Goal: Task Accomplishment & Management: Complete application form

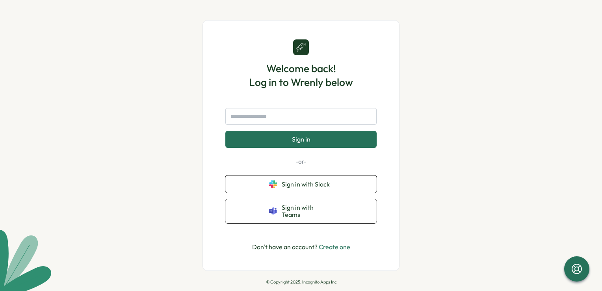
click at [271, 120] on input "text" at bounding box center [300, 116] width 151 height 17
type input "**********"
click at [225, 131] on button "Sign in" at bounding box center [300, 139] width 151 height 17
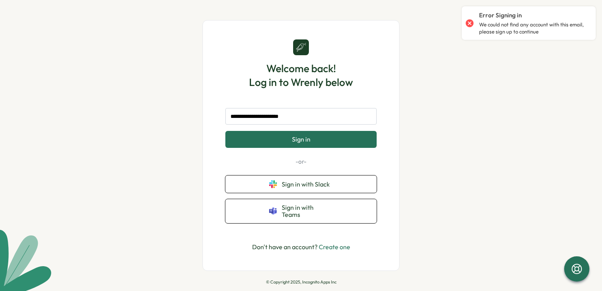
click at [309, 141] on span "Sign in" at bounding box center [301, 139] width 19 height 7
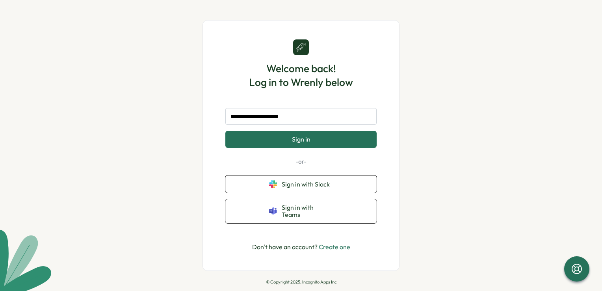
click at [329, 243] on link "Create one" at bounding box center [335, 247] width 32 height 8
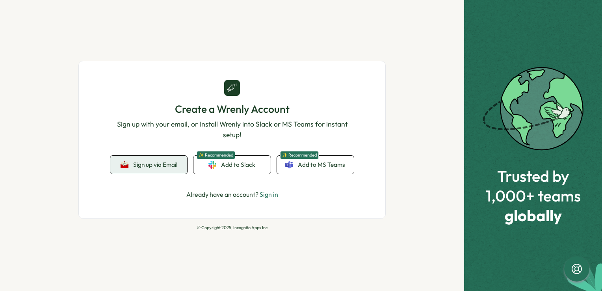
click at [168, 165] on span "Sign up via Email" at bounding box center [155, 164] width 44 height 7
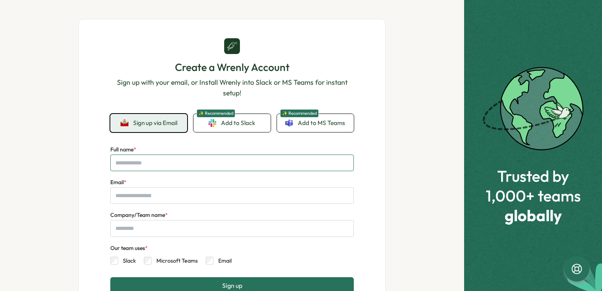
click at [168, 162] on input "Full name *" at bounding box center [231, 162] width 243 height 17
type input "****"
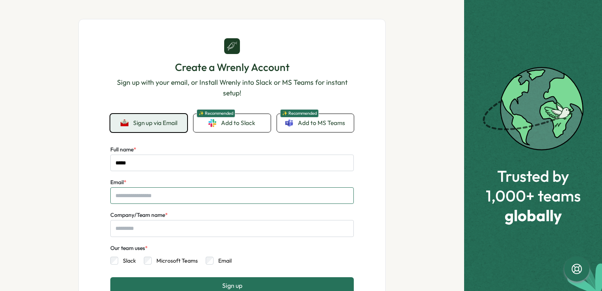
click at [114, 199] on input "Email *" at bounding box center [231, 195] width 243 height 17
type input "**"
click at [145, 231] on input "Company/Team name *" at bounding box center [231, 228] width 243 height 17
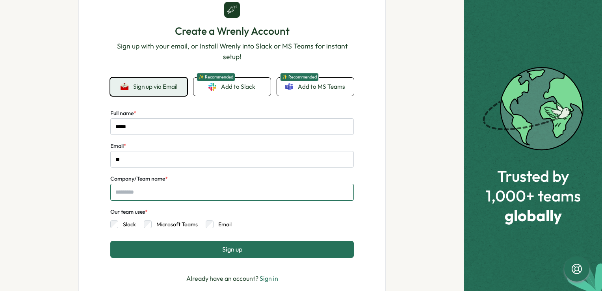
scroll to position [78, 0]
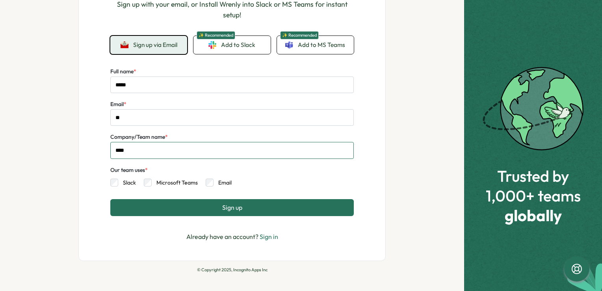
type input "****"
click at [191, 208] on button "Sign up" at bounding box center [231, 207] width 243 height 17
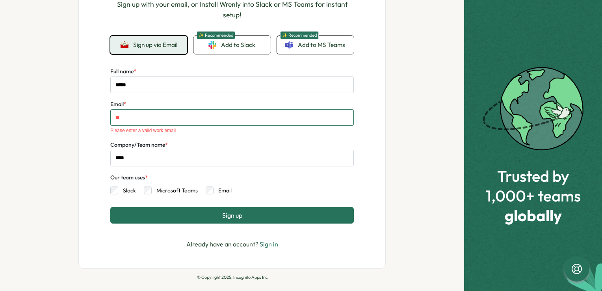
click at [140, 120] on input "**" at bounding box center [231, 117] width 243 height 17
type input "*"
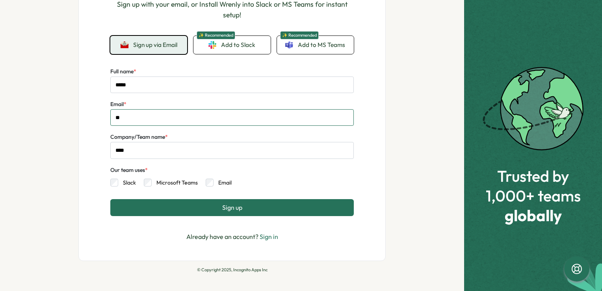
type input "**********"
click at [202, 210] on button "Sign up" at bounding box center [231, 207] width 243 height 17
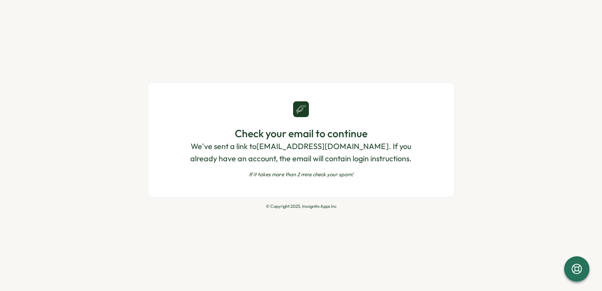
scroll to position [0, 0]
click at [313, 168] on div "Check your email to continue We've sent a link to espreville@frascanada.ca . If…" at bounding box center [300, 151] width 243 height 51
click at [316, 166] on div "Check your email to continue We've sent a link to espreville@frascanada.ca . If…" at bounding box center [300, 151] width 243 height 51
click at [346, 178] on p "If it takes more than 2 mins check your spam!" at bounding box center [300, 174] width 243 height 7
click at [285, 144] on p "We've sent a link to espreville@frascanada.ca . If you already have an account,…" at bounding box center [300, 152] width 243 height 24
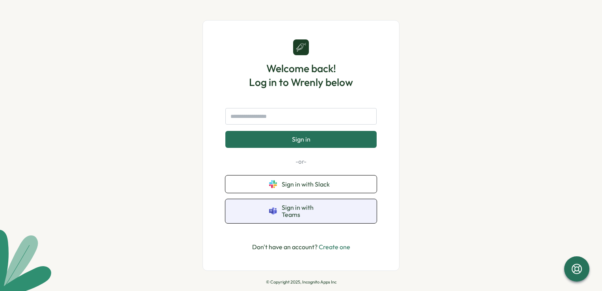
click at [314, 213] on span "Sign in with Teams" at bounding box center [307, 211] width 51 height 15
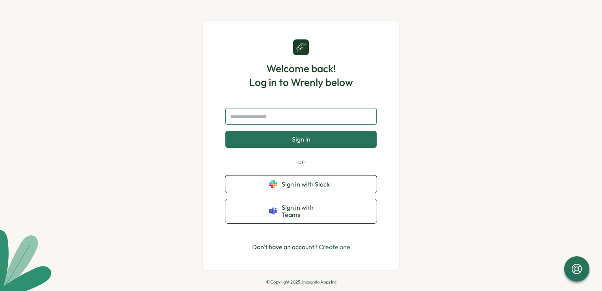
click at [295, 117] on input "text" at bounding box center [300, 116] width 151 height 17
type input "**********"
click at [290, 147] on button "Sign in" at bounding box center [300, 139] width 151 height 17
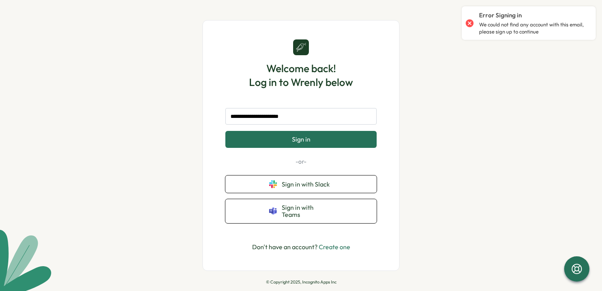
click at [342, 245] on link "Create one" at bounding box center [335, 247] width 32 height 8
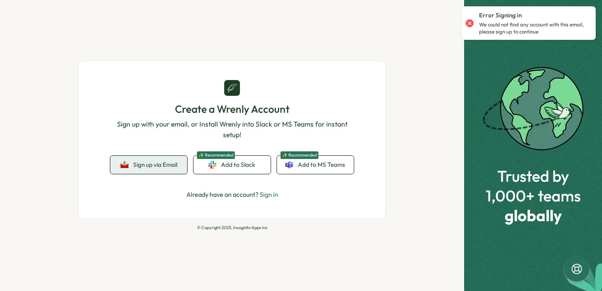
click at [164, 165] on span "Sign up via Email" at bounding box center [155, 164] width 44 height 7
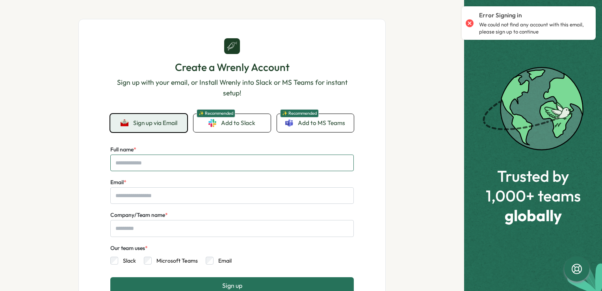
click at [161, 158] on input "Full name *" at bounding box center [231, 162] width 243 height 17
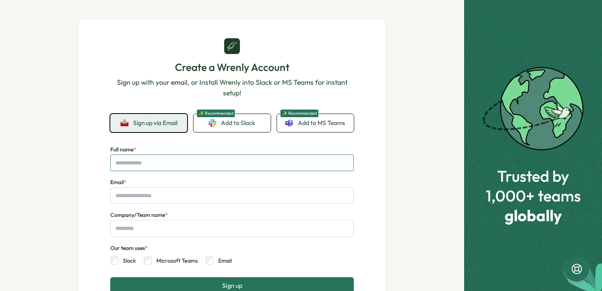
click at [146, 166] on input "Full name *" at bounding box center [231, 162] width 243 height 17
type input "****"
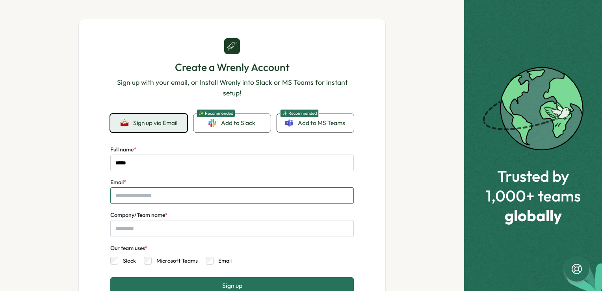
type input "**"
type input "****"
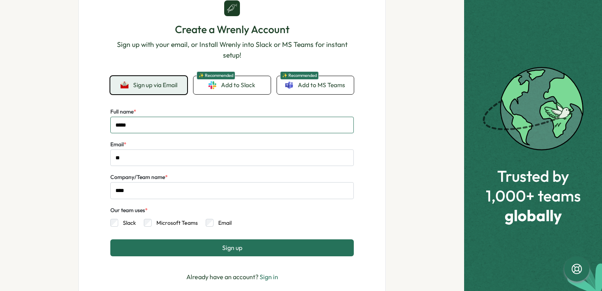
scroll to position [78, 0]
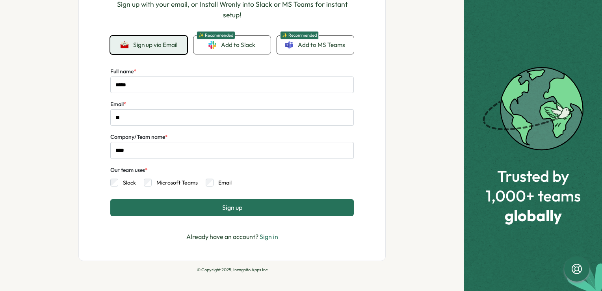
click at [199, 206] on button "Sign up" at bounding box center [231, 207] width 243 height 17
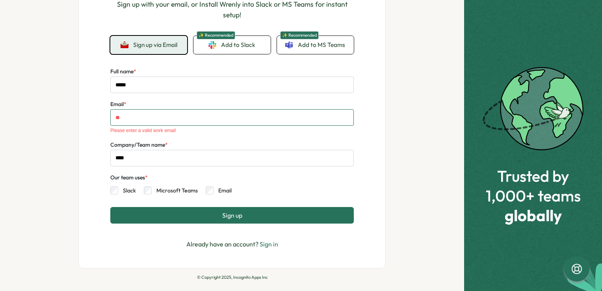
click at [153, 116] on input "**" at bounding box center [231, 117] width 243 height 17
type input "*"
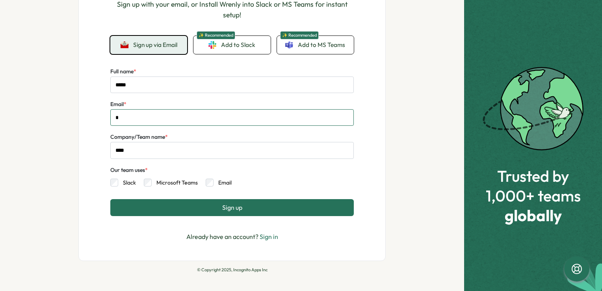
type input "**********"
click at [199, 210] on button "Sign up" at bounding box center [231, 207] width 243 height 17
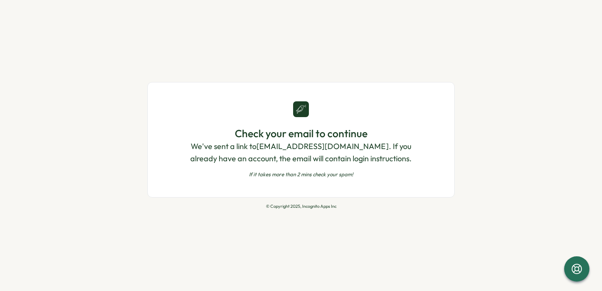
scroll to position [0, 0]
click at [303, 175] on p "If it takes more than 2 mins check your spam!" at bounding box center [300, 174] width 243 height 7
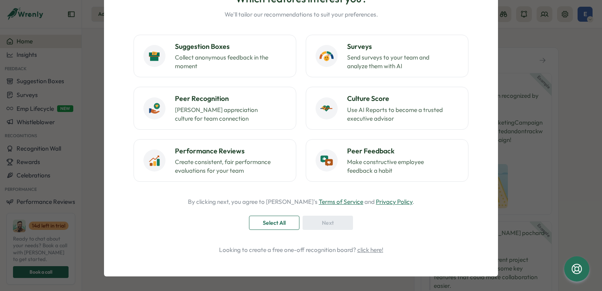
scroll to position [65, 0]
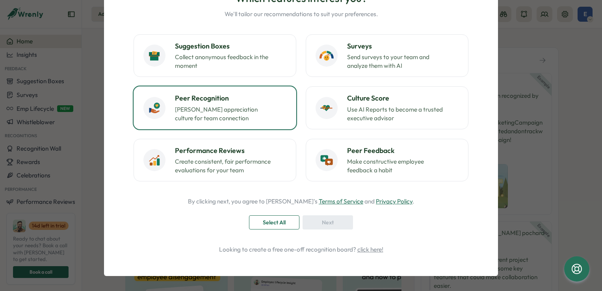
click at [268, 109] on p "Foster appreciation culture for team connection" at bounding box center [224, 113] width 98 height 17
click at [325, 225] on span "Next" at bounding box center [328, 221] width 12 height 13
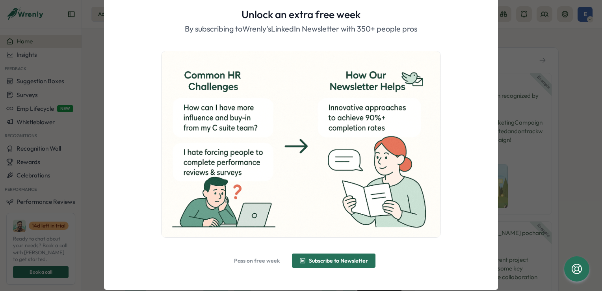
scroll to position [45, 0]
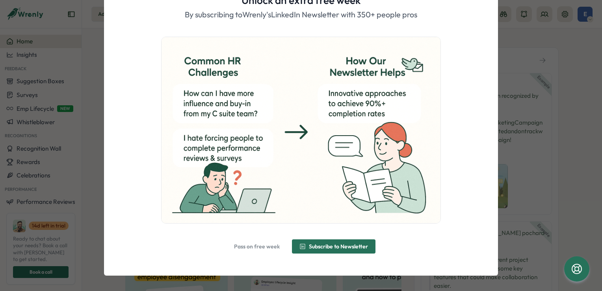
click at [266, 248] on span "Pass on free week" at bounding box center [257, 246] width 46 height 6
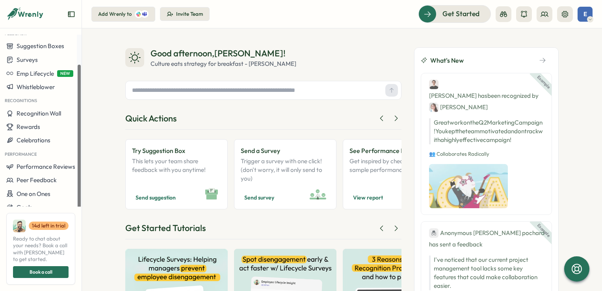
scroll to position [0, 0]
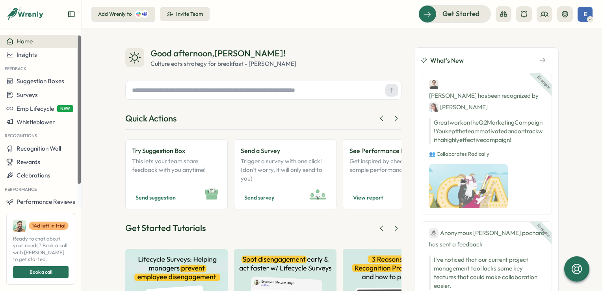
drag, startPoint x: 79, startPoint y: 135, endPoint x: 77, endPoint y: 86, distance: 48.5
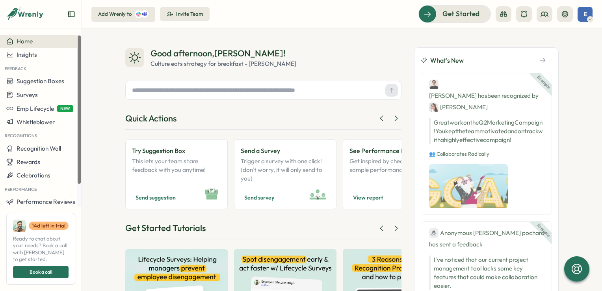
click at [78, 86] on div at bounding box center [79, 109] width 3 height 148
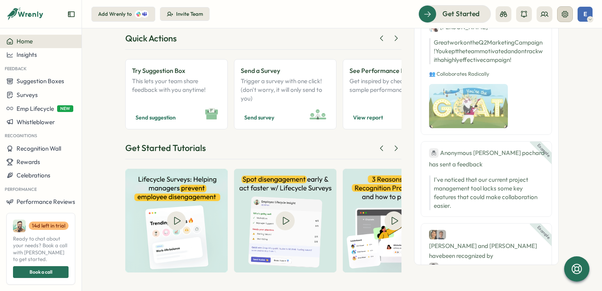
click at [570, 14] on button at bounding box center [565, 14] width 16 height 16
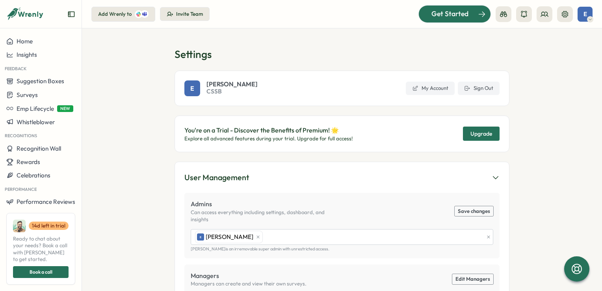
click at [457, 14] on span "Get Started" at bounding box center [449, 14] width 37 height 10
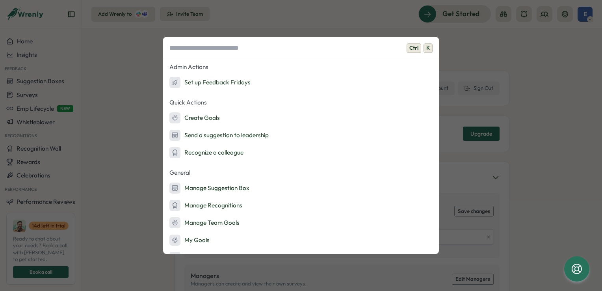
scroll to position [137, 0]
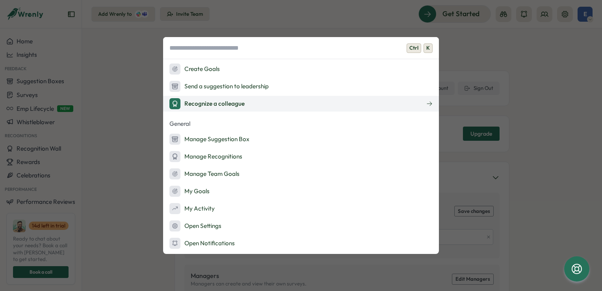
click at [228, 107] on div "Recognize a colleague" at bounding box center [206, 103] width 75 height 11
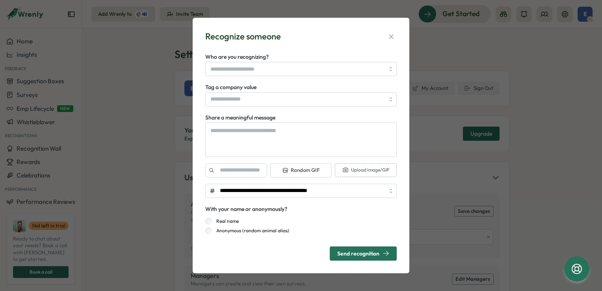
click at [385, 35] on div "Recognize someone" at bounding box center [300, 36] width 191 height 12
click at [388, 37] on icon "button" at bounding box center [391, 37] width 8 height 8
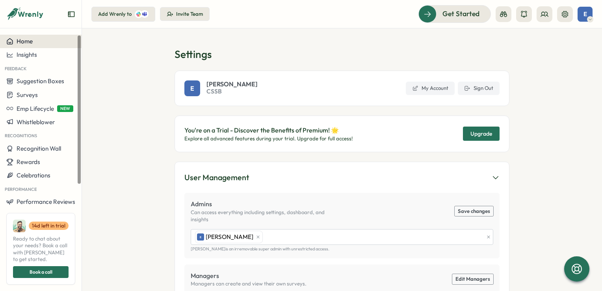
click at [40, 45] on button "Home" at bounding box center [41, 41] width 82 height 13
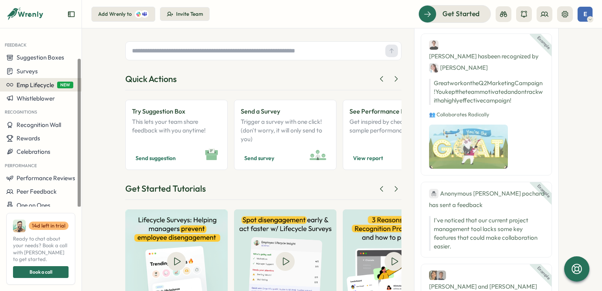
scroll to position [35, 0]
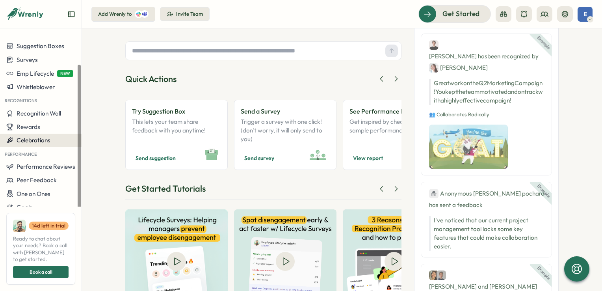
click at [50, 143] on span "Celebrations" at bounding box center [34, 139] width 34 height 7
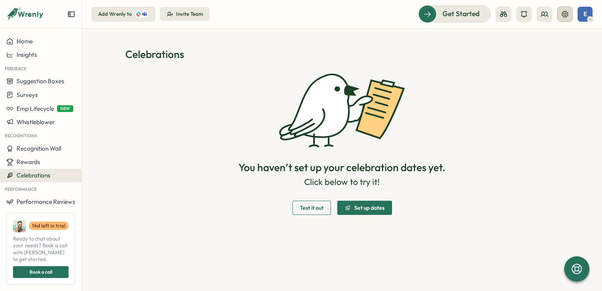
click at [566, 13] on icon at bounding box center [565, 14] width 6 height 6
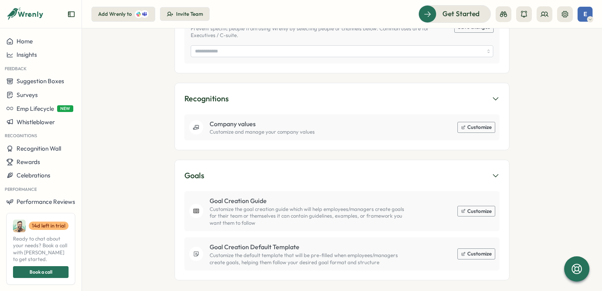
click at [70, 15] on icon "Expand sidebar" at bounding box center [71, 14] width 6 height 6
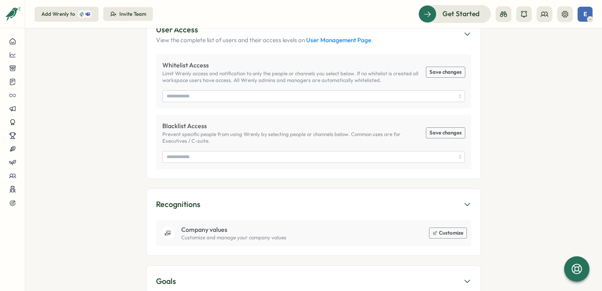
scroll to position [226, 0]
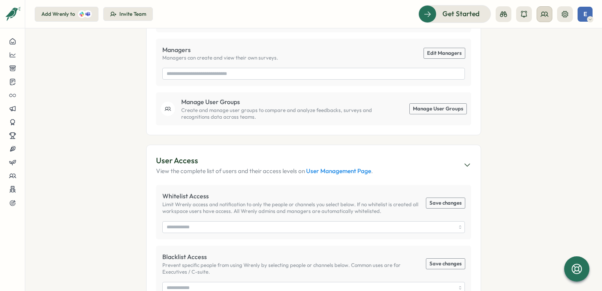
click at [540, 15] on icon at bounding box center [544, 14] width 8 height 8
click at [566, 13] on icon at bounding box center [565, 14] width 6 height 6
click at [565, 16] on icon at bounding box center [565, 14] width 6 height 6
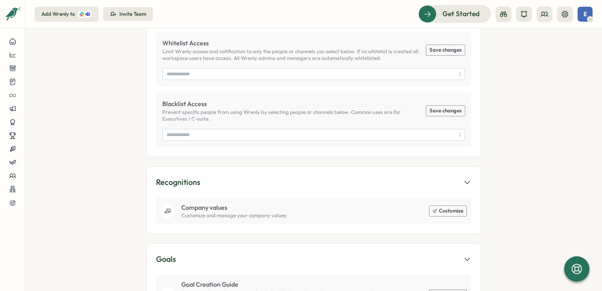
scroll to position [394, 0]
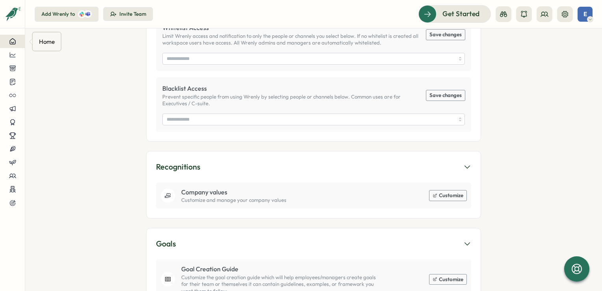
click at [11, 39] on icon at bounding box center [12, 41] width 7 height 7
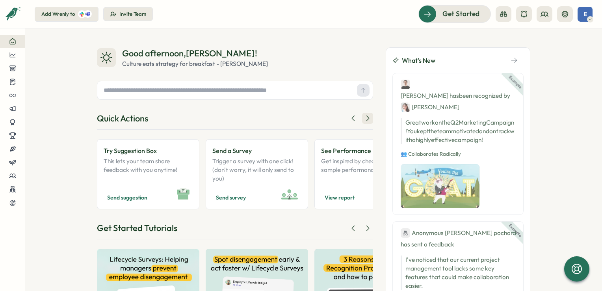
click at [364, 120] on icon at bounding box center [368, 118] width 8 height 8
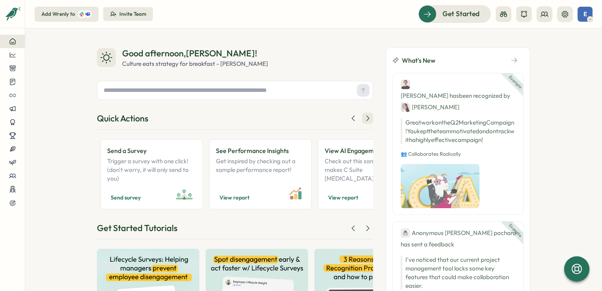
scroll to position [0, 134]
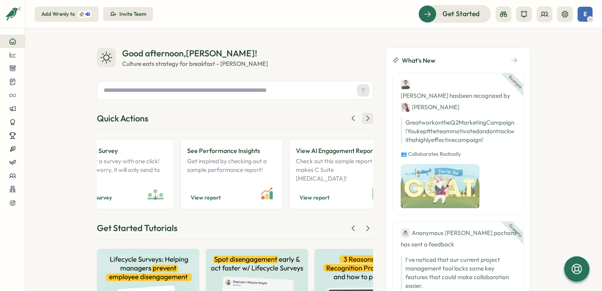
click at [364, 120] on icon at bounding box center [368, 118] width 8 height 8
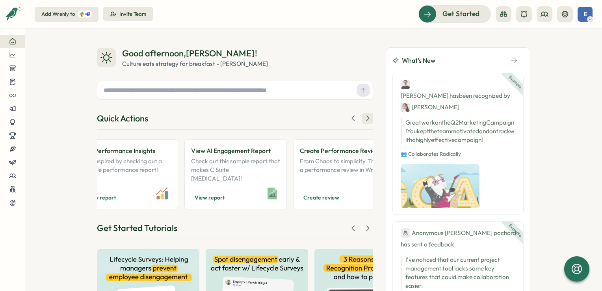
scroll to position [0, 268]
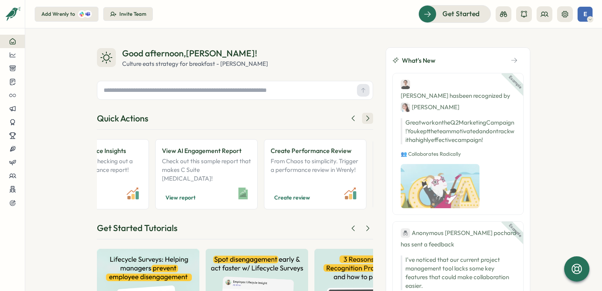
click at [364, 120] on icon at bounding box center [368, 118] width 8 height 8
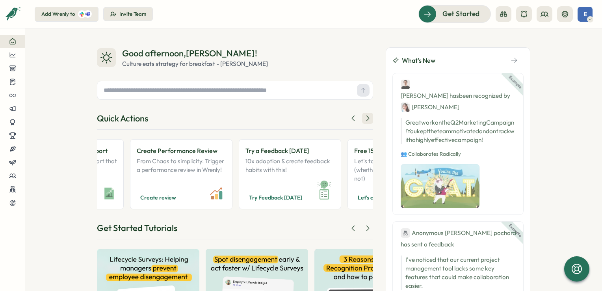
click at [364, 120] on icon at bounding box center [368, 118] width 8 height 8
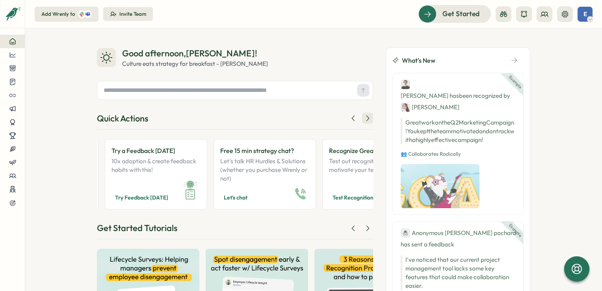
click at [364, 120] on icon at bounding box center [368, 118] width 8 height 8
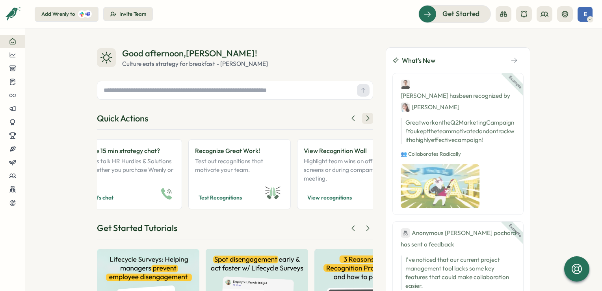
click at [364, 120] on icon at bounding box center [368, 118] width 8 height 8
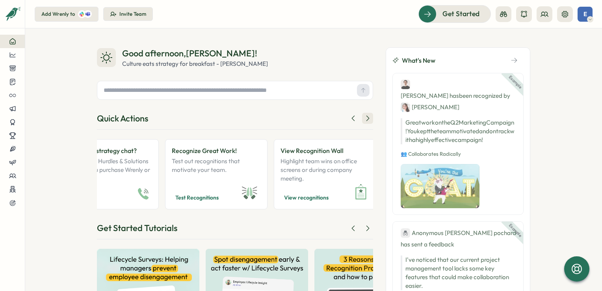
scroll to position [0, 696]
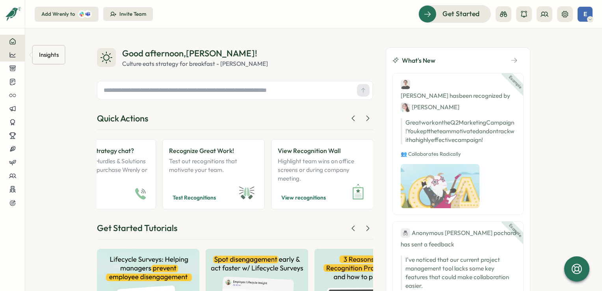
click at [7, 60] on button at bounding box center [12, 54] width 25 height 13
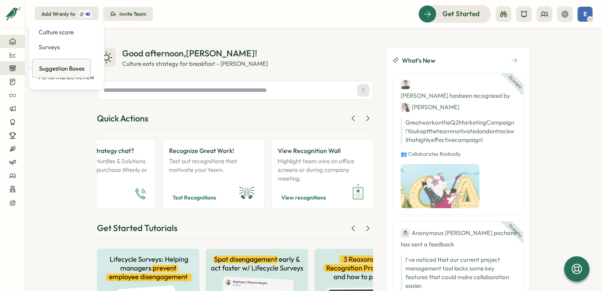
click at [12, 68] on icon at bounding box center [13, 68] width 6 height 5
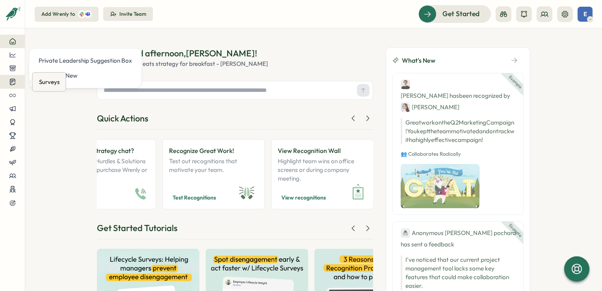
click at [15, 83] on icon at bounding box center [12, 82] width 5 height 6
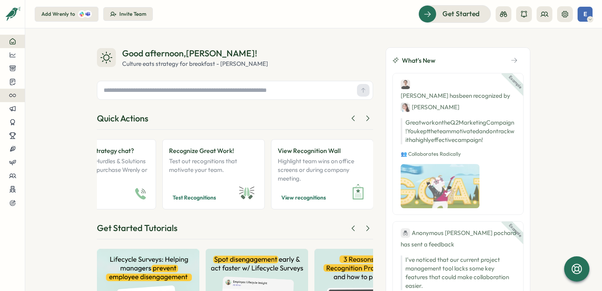
click at [14, 95] on icon at bounding box center [12, 95] width 7 height 7
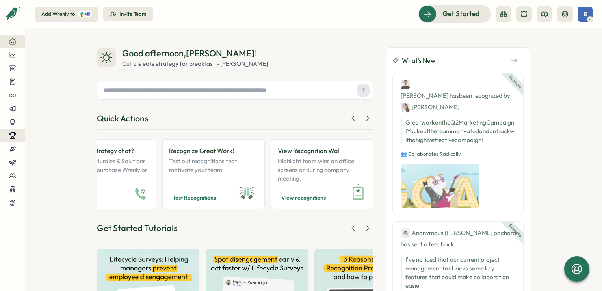
click at [14, 137] on icon at bounding box center [12, 135] width 7 height 7
click at [13, 149] on icon at bounding box center [12, 148] width 7 height 7
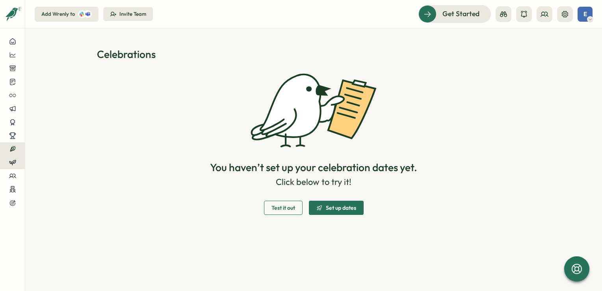
click at [14, 163] on icon at bounding box center [12, 162] width 7 height 7
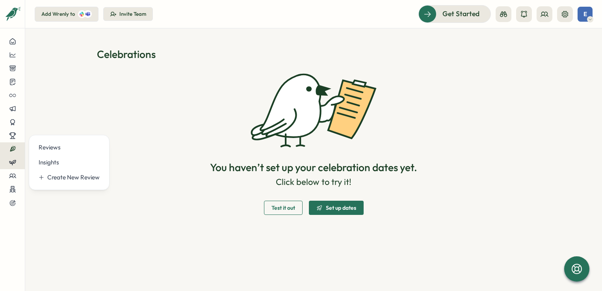
click at [9, 166] on icon at bounding box center [12, 162] width 7 height 7
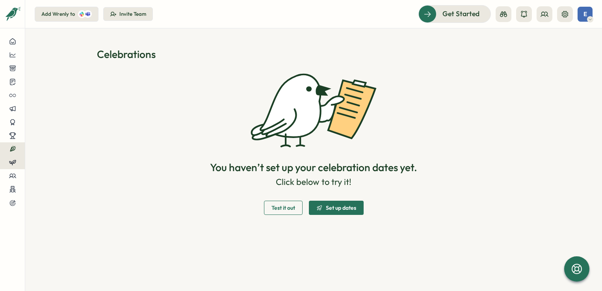
click at [13, 167] on button at bounding box center [12, 162] width 25 height 13
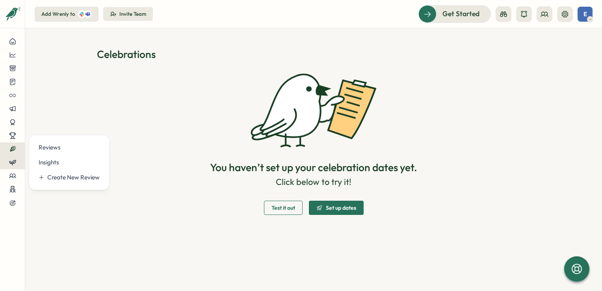
click at [13, 165] on icon at bounding box center [12, 162] width 7 height 7
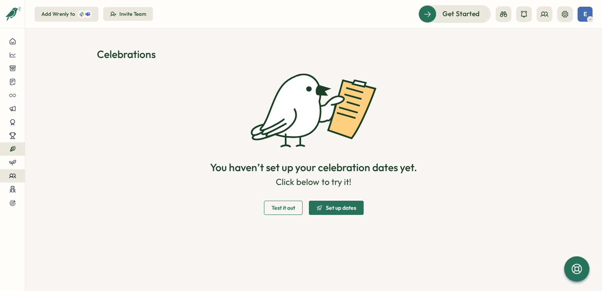
click at [19, 180] on button at bounding box center [12, 175] width 25 height 13
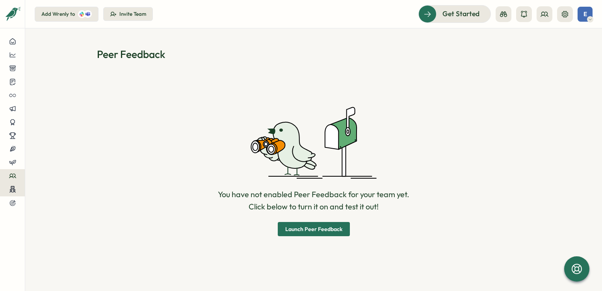
click at [17, 189] on div at bounding box center [12, 189] width 12 height 7
click at [14, 201] on icon at bounding box center [14, 202] width 3 height 3
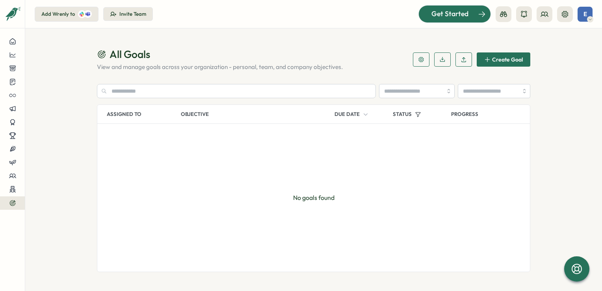
click at [459, 17] on span "Get Started" at bounding box center [449, 14] width 37 height 10
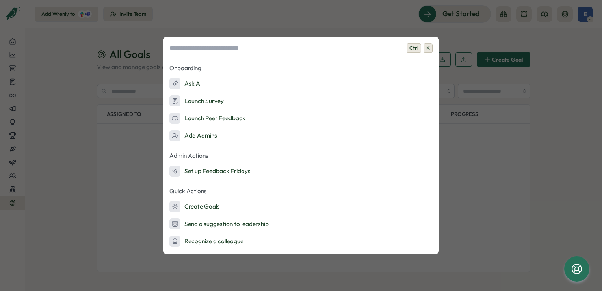
click at [227, 49] on input at bounding box center [301, 48] width 276 height 22
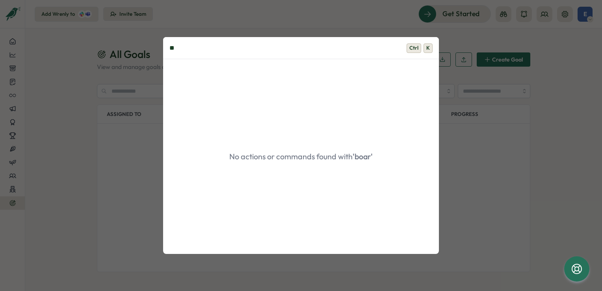
type input "*"
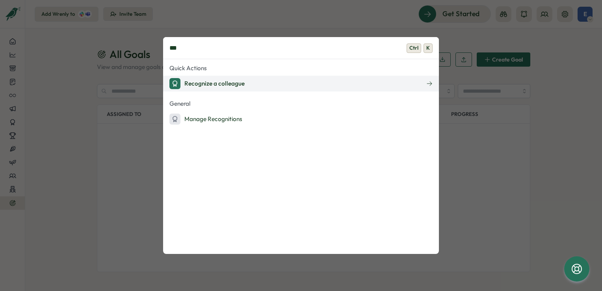
type input "***"
click at [225, 80] on div "Recognize a colleague" at bounding box center [206, 83] width 75 height 11
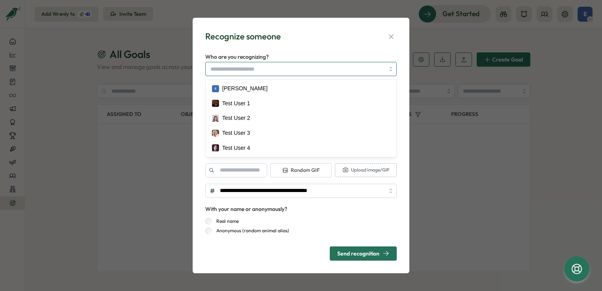
click at [296, 67] on input "Who are you recognizing?" at bounding box center [297, 68] width 174 height 13
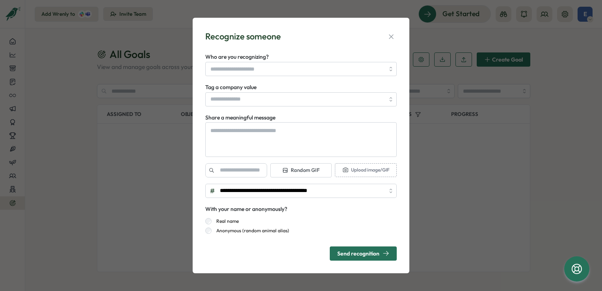
click at [345, 253] on div "Send recognition" at bounding box center [363, 253] width 52 height 7
type textarea "*"
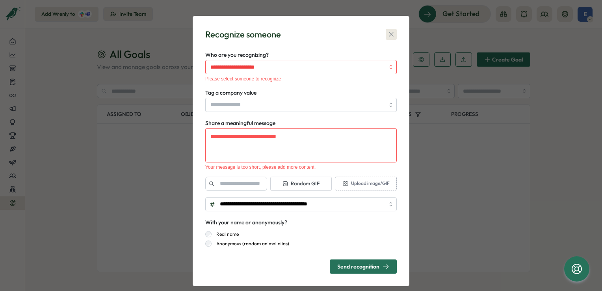
click at [387, 32] on icon "button" at bounding box center [391, 34] width 8 height 8
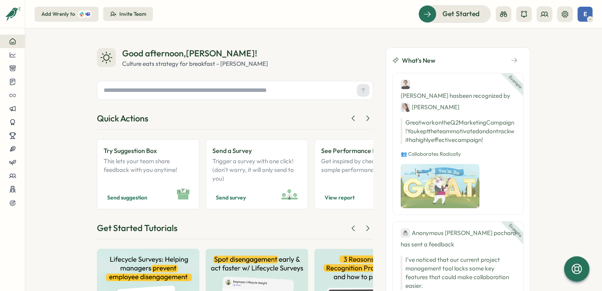
click at [581, 13] on div "E" at bounding box center [584, 14] width 15 height 15
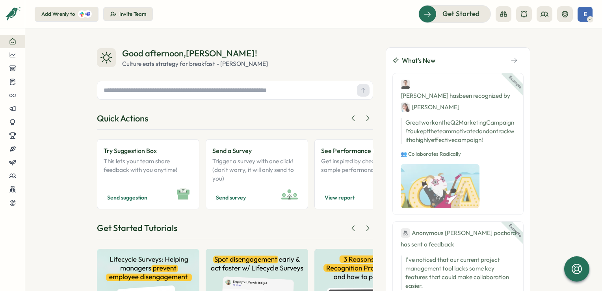
click at [123, 92] on input "text" at bounding box center [226, 90] width 253 height 12
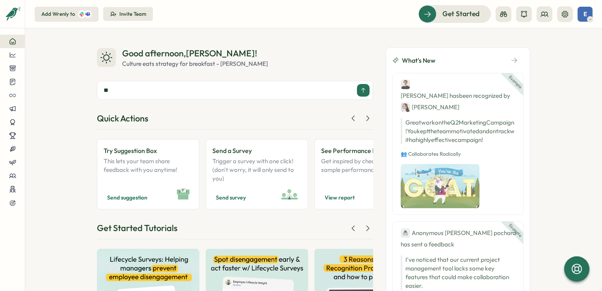
type input "*"
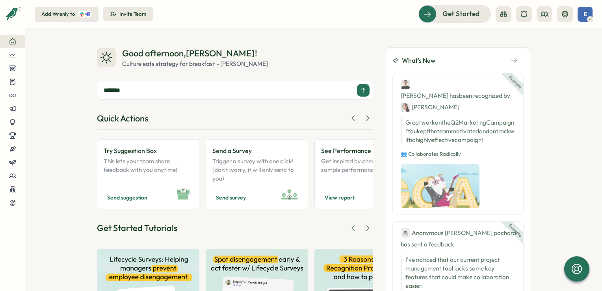
type input "********"
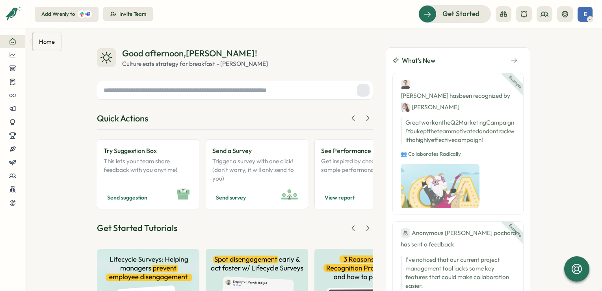
click at [13, 43] on icon at bounding box center [12, 41] width 7 height 7
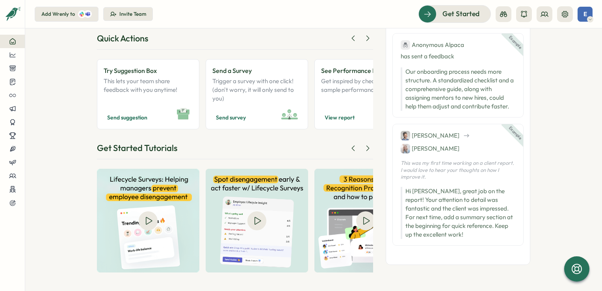
scroll to position [646, 0]
click at [10, 61] on button at bounding box center [12, 67] width 25 height 13
click at [11, 57] on icon at bounding box center [12, 54] width 6 height 5
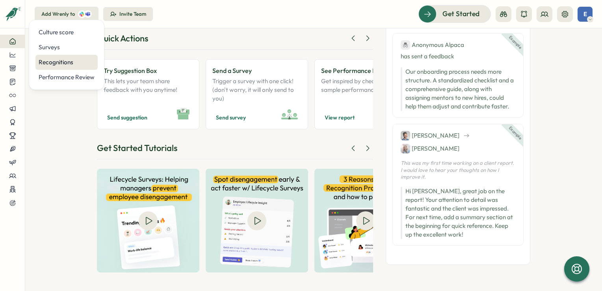
click at [58, 64] on div "Recognitions" at bounding box center [67, 62] width 56 height 9
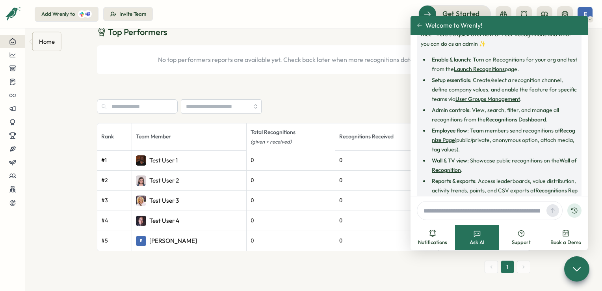
scroll to position [204, 0]
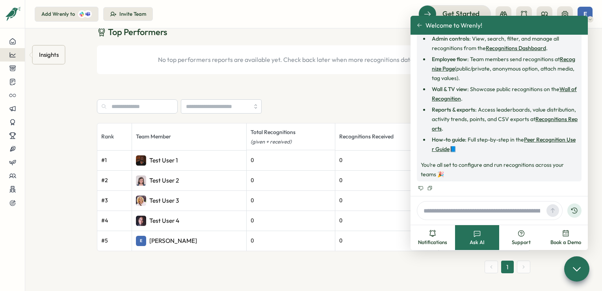
click at [14, 53] on icon at bounding box center [12, 54] width 7 height 7
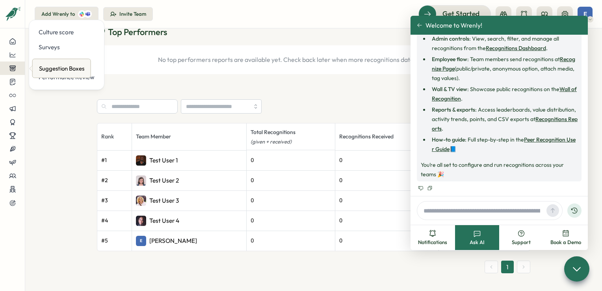
click at [16, 72] on button at bounding box center [12, 67] width 25 height 13
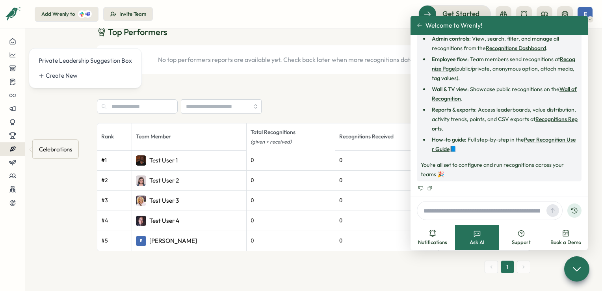
click at [15, 154] on button at bounding box center [12, 148] width 25 height 13
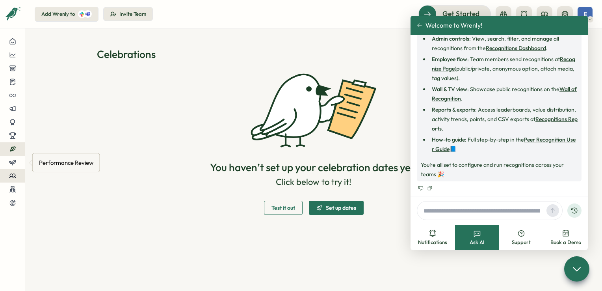
click at [7, 170] on button at bounding box center [12, 175] width 25 height 13
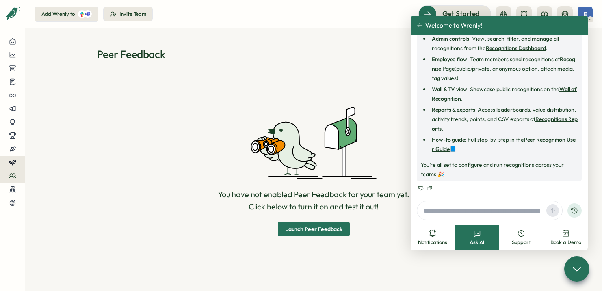
click at [13, 163] on icon at bounding box center [13, 163] width 2 height 4
click at [407, 22] on div "Add Wrenly to Invite Team Get Started E" at bounding box center [314, 13] width 558 height 17
click at [581, 277] on div at bounding box center [576, 268] width 26 height 26
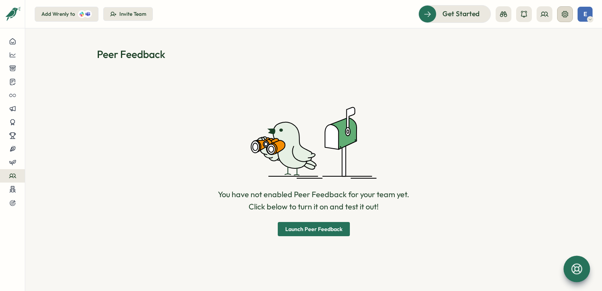
click at [567, 12] on icon at bounding box center [565, 14] width 8 height 8
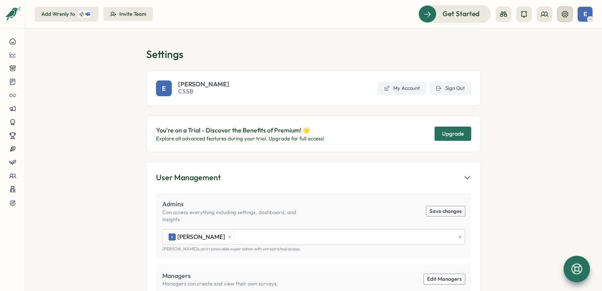
click at [567, 12] on icon at bounding box center [565, 14] width 8 height 8
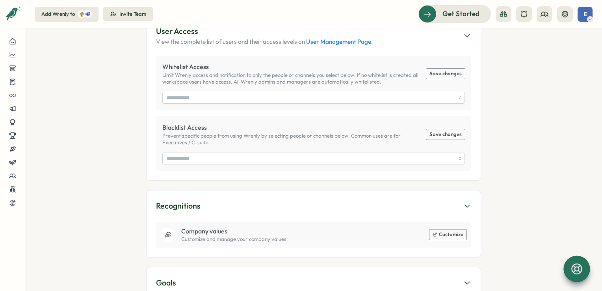
scroll to position [462, 0]
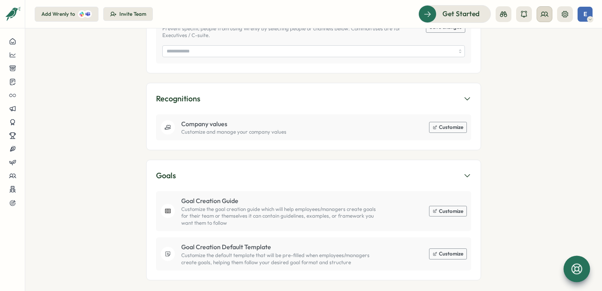
click at [542, 14] on circle at bounding box center [543, 13] width 3 height 3
click at [13, 13] on icon "Expand sidebar" at bounding box center [13, 14] width 8 height 8
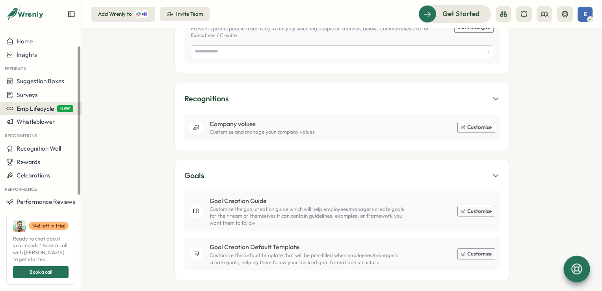
scroll to position [35, 0]
